Goal: Transaction & Acquisition: Purchase product/service

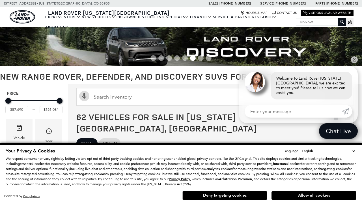
click at [314, 195] on button "Allow all cookies" at bounding box center [314, 195] width 85 height 8
